Goal: Task Accomplishment & Management: Complete application form

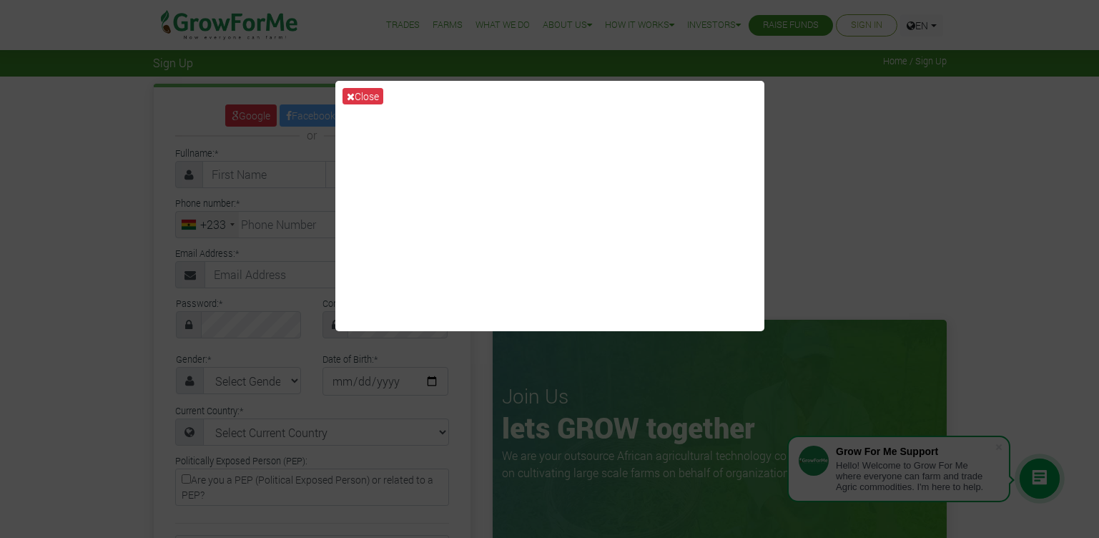
click at [898, 150] on div "Close" at bounding box center [549, 269] width 1099 height 538
click at [977, 54] on div "Close" at bounding box center [549, 269] width 1099 height 538
click at [1075, 305] on div "Close" at bounding box center [549, 269] width 1099 height 538
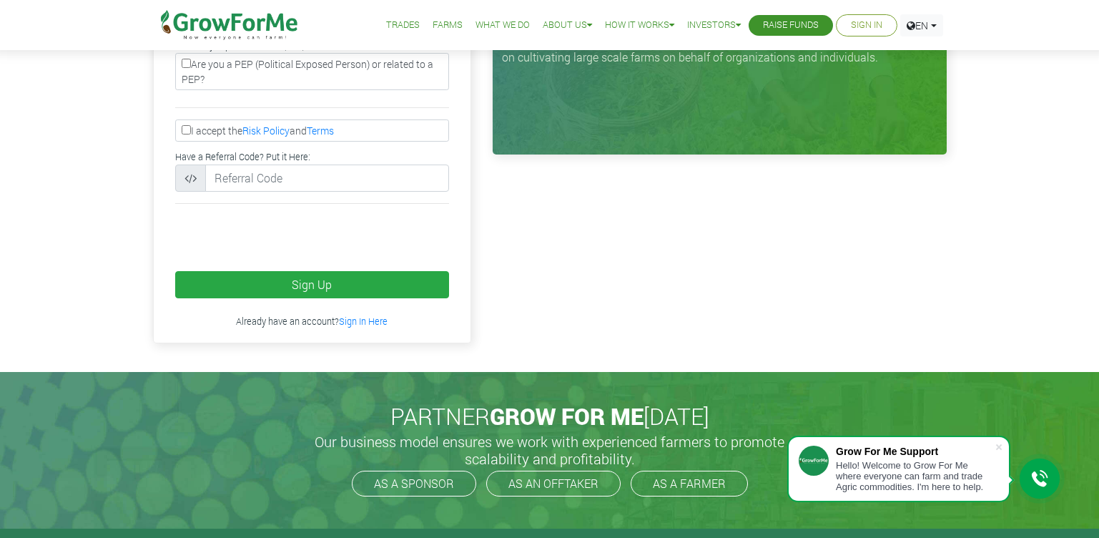
scroll to position [429, 0]
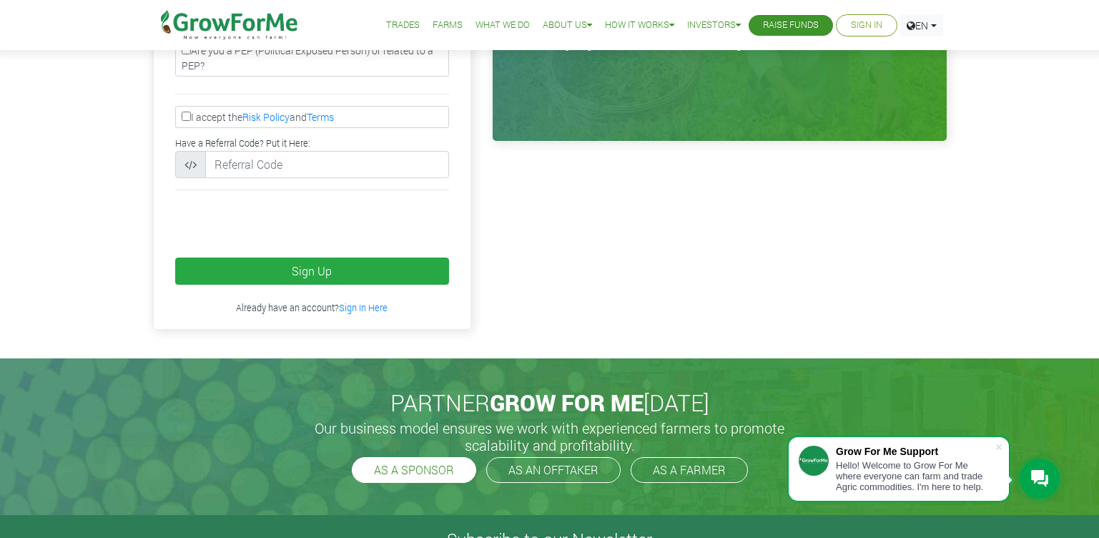
click at [446, 473] on link "AS A SPONSOR" at bounding box center [414, 470] width 124 height 26
